Goal: Information Seeking & Learning: Learn about a topic

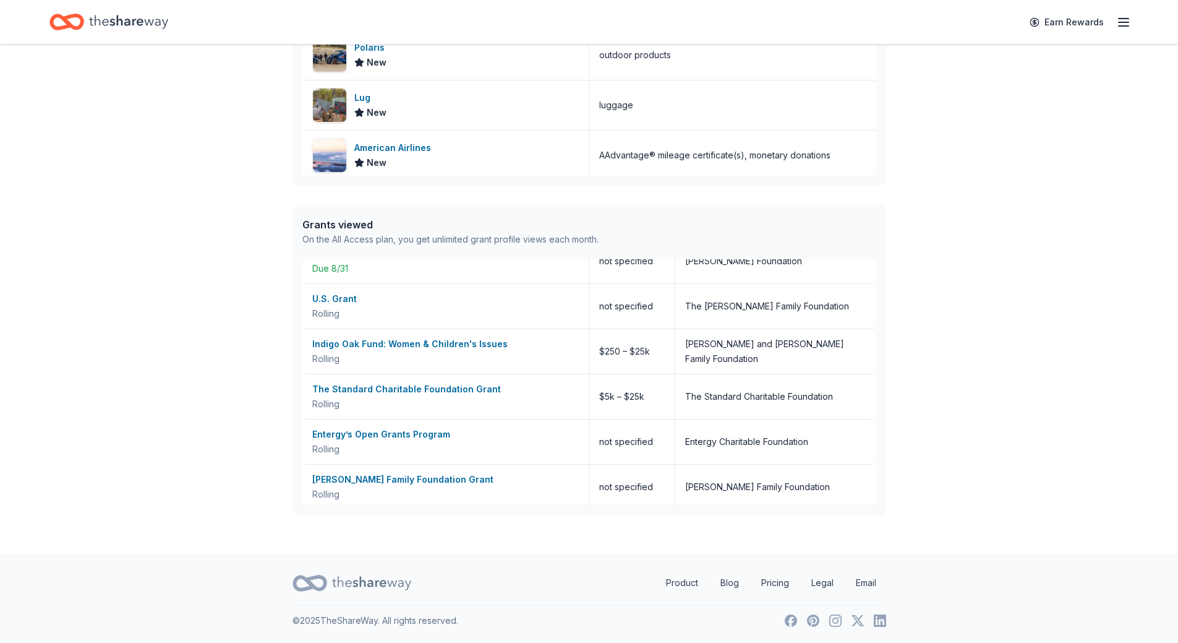
scroll to position [116, 0]
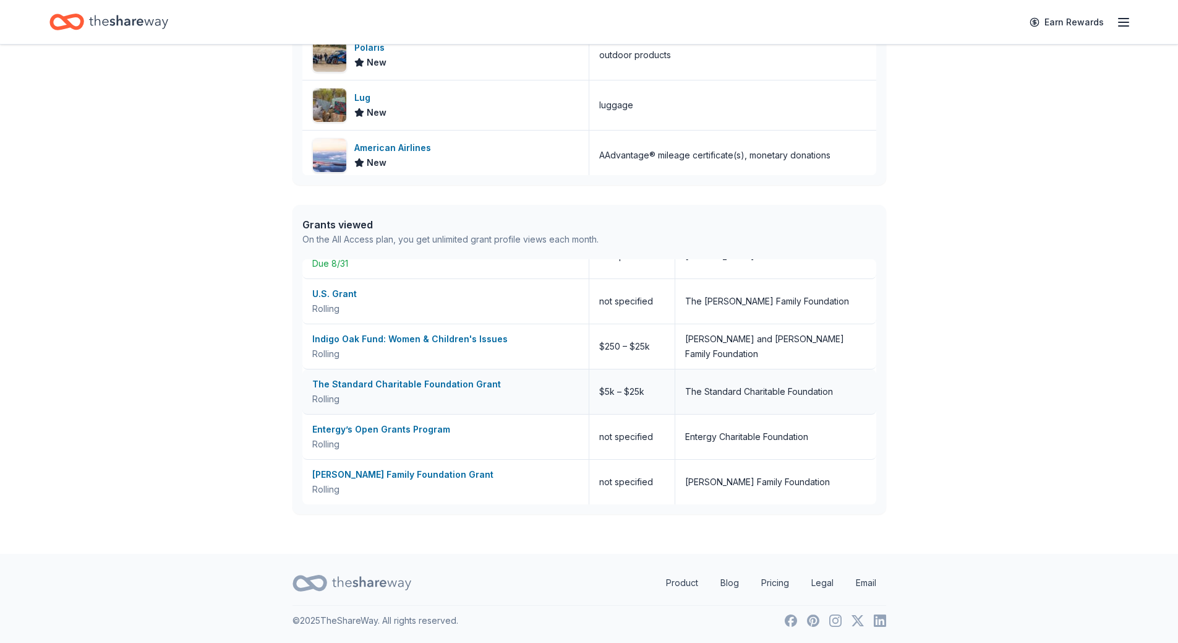
click at [356, 382] on div "The Standard Charitable Foundation Grant" at bounding box center [445, 384] width 267 height 15
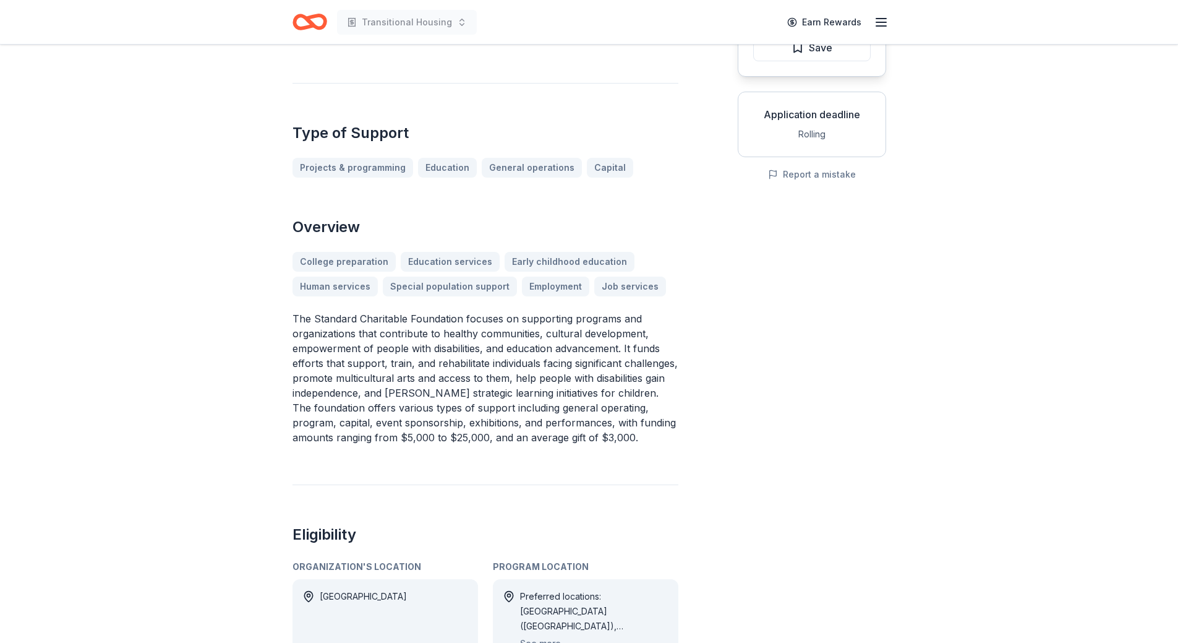
scroll to position [247, 0]
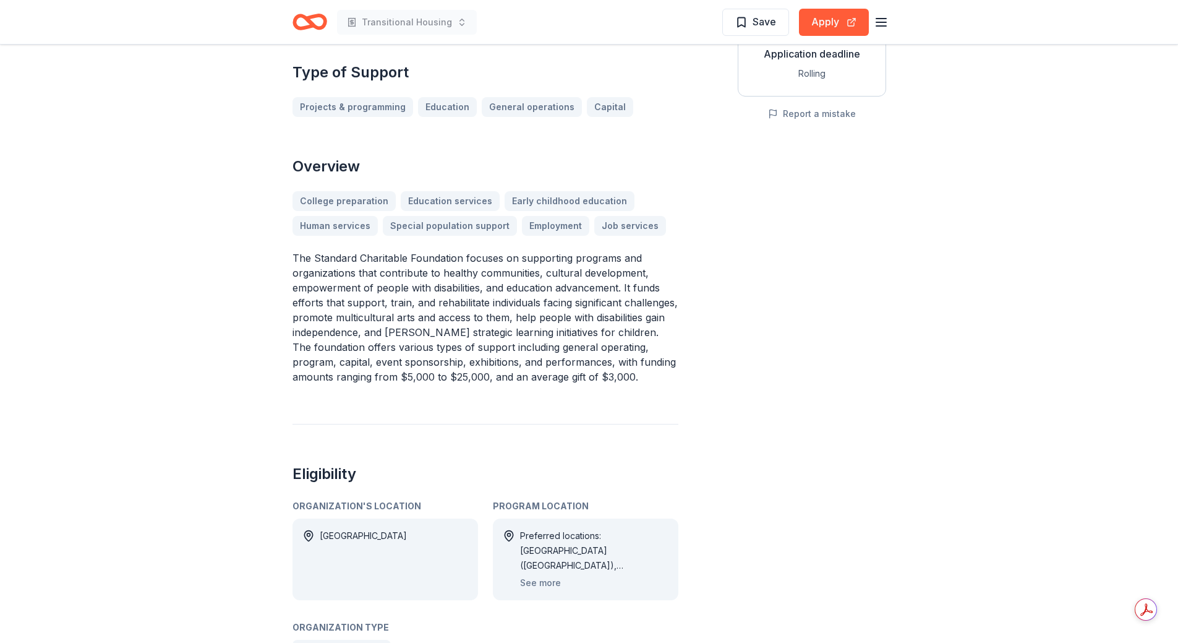
click at [534, 574] on div "Preferred locations: AL (Shelby County), AZ (Maricopa County), CA (Contra Costa…" at bounding box center [594, 559] width 148 height 62
click at [533, 581] on button "See more" at bounding box center [540, 582] width 41 height 15
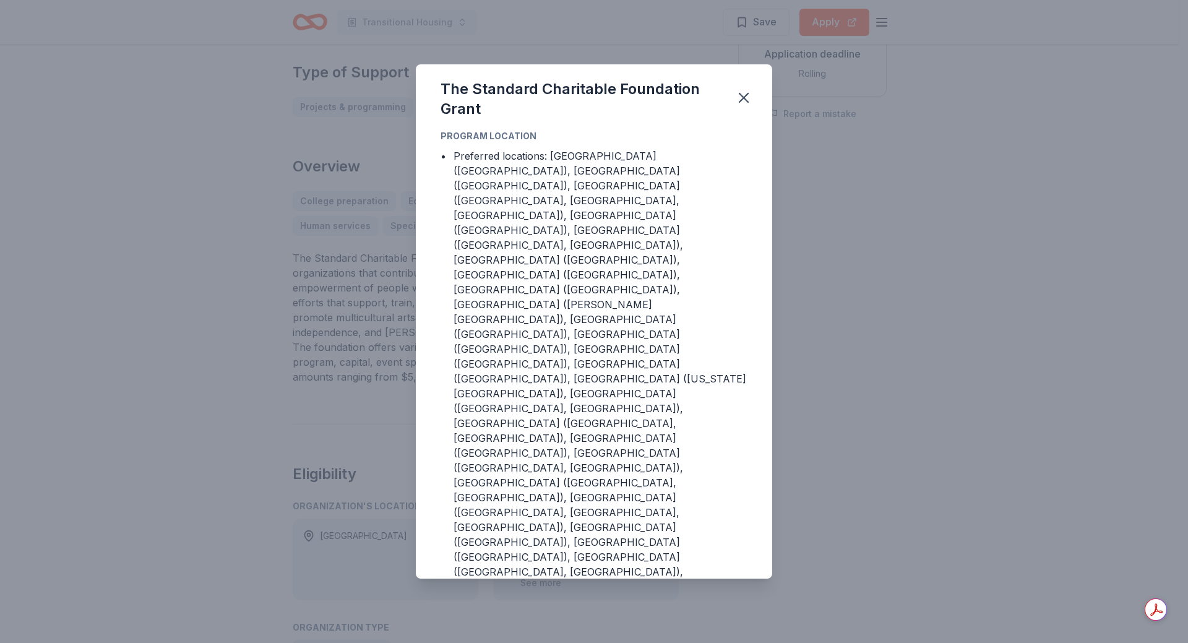
click at [932, 516] on div "The Standard Charitable Foundation Grant Program Location • Preferred locations…" at bounding box center [594, 321] width 1188 height 643
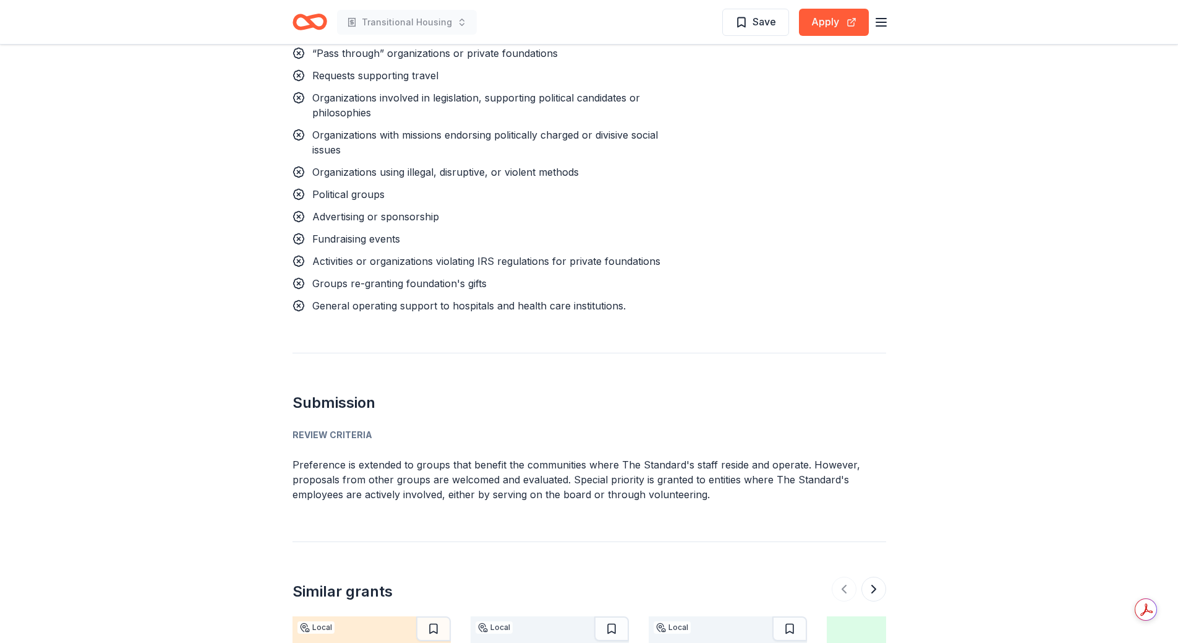
scroll to position [1237, 0]
